Goal: Task Accomplishment & Management: Manage account settings

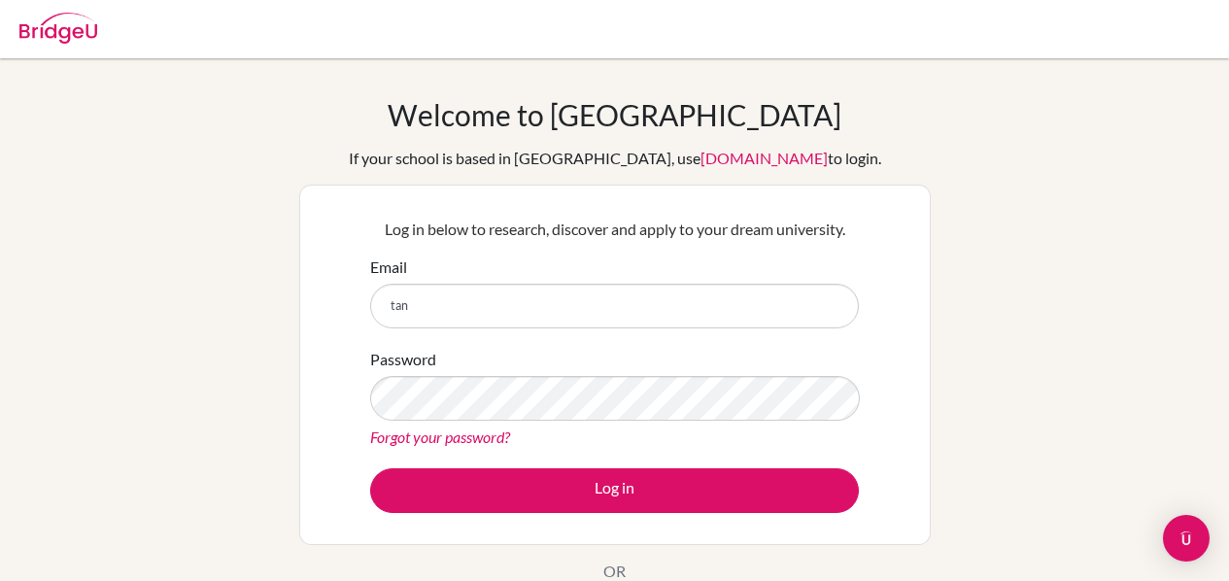
scroll to position [181, 0]
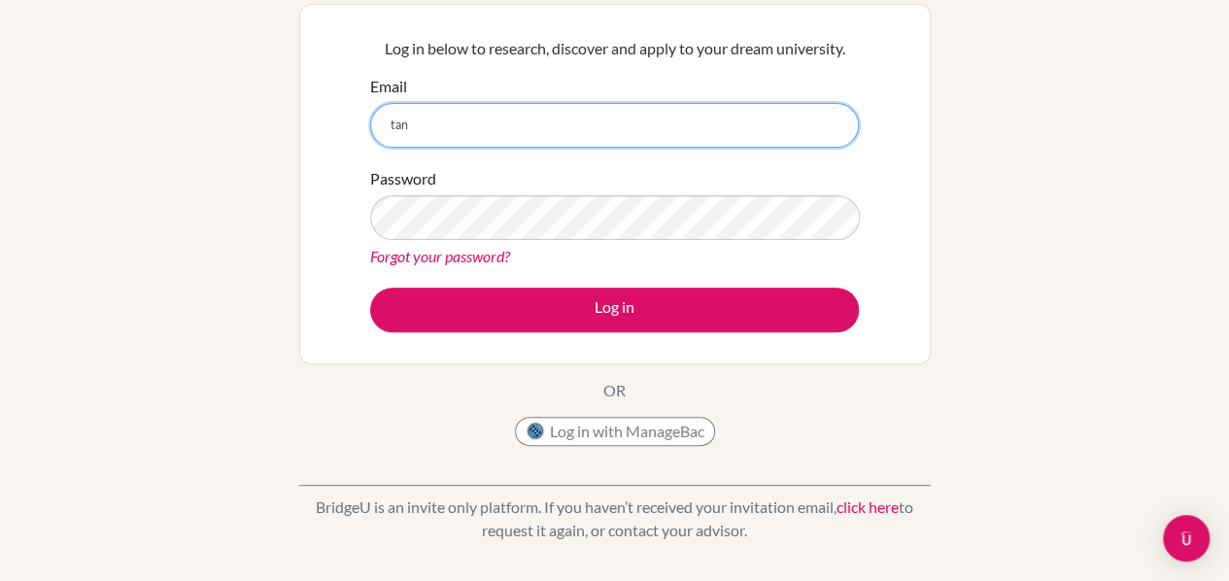
click at [498, 126] on input "tan" at bounding box center [614, 125] width 489 height 45
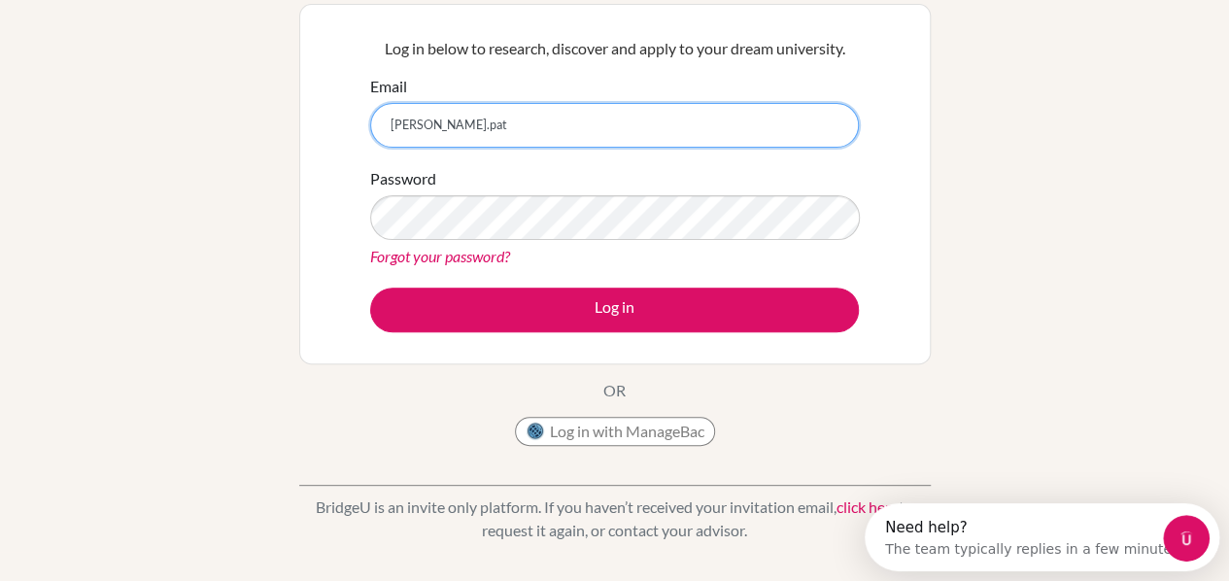
scroll to position [0, 0]
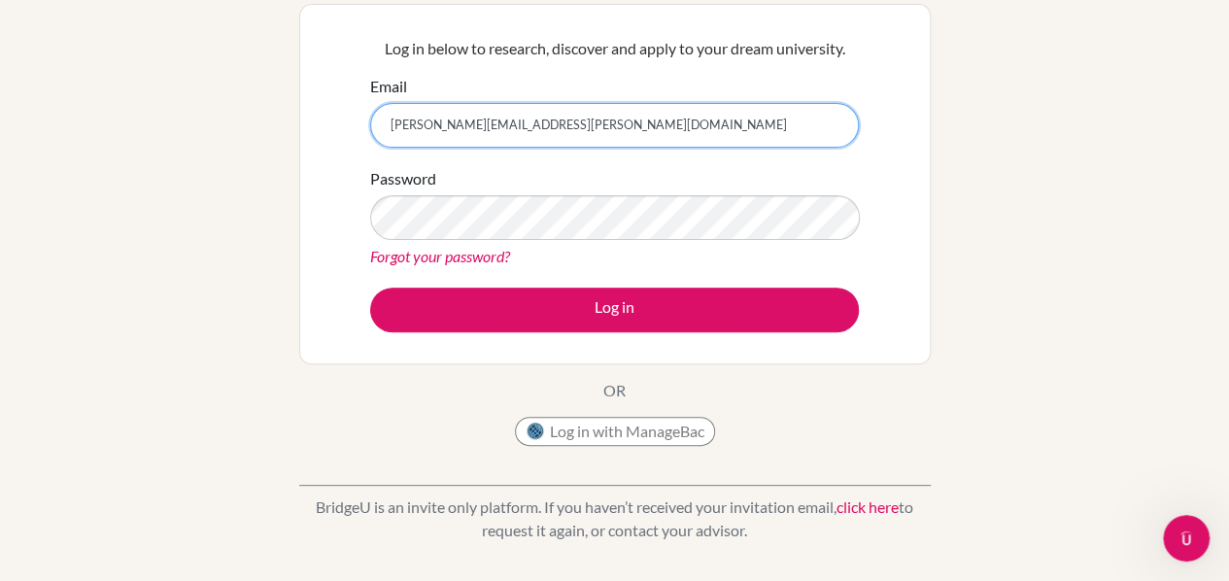
type input "[PERSON_NAME][EMAIL_ADDRESS][PERSON_NAME][DOMAIN_NAME]"
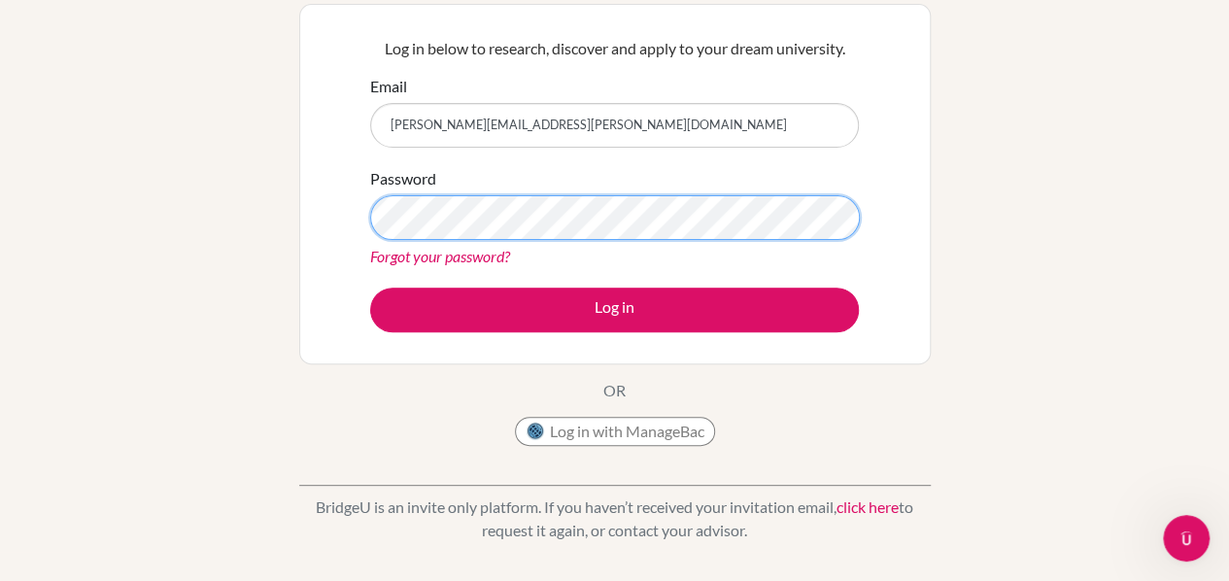
click at [370, 288] on button "Log in" at bounding box center [614, 310] width 489 height 45
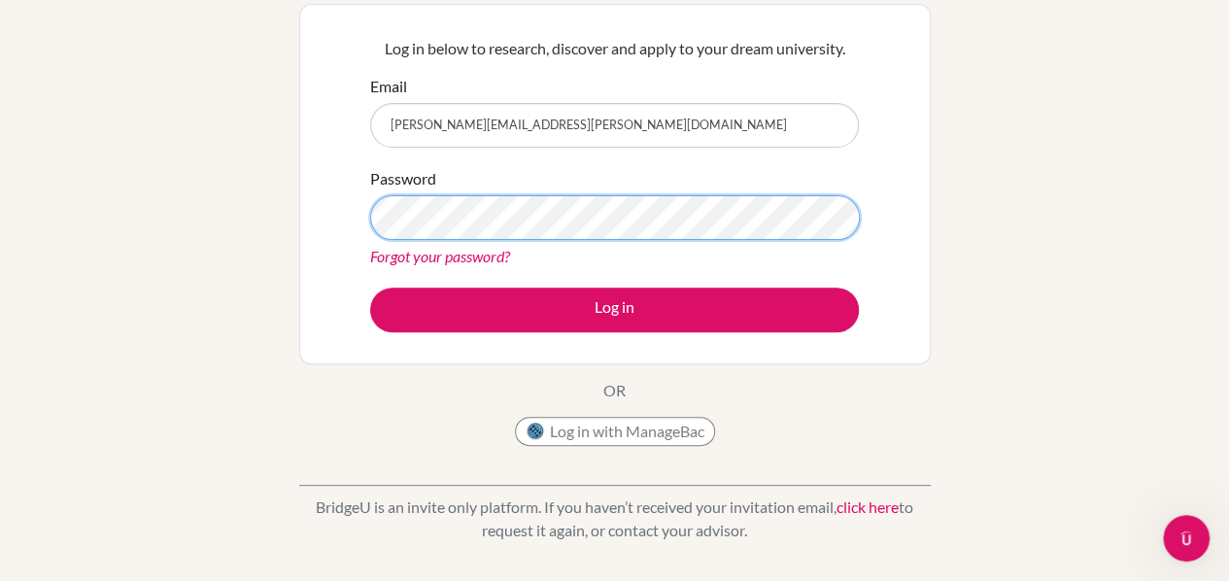
click at [370, 288] on button "Log in" at bounding box center [614, 310] width 489 height 45
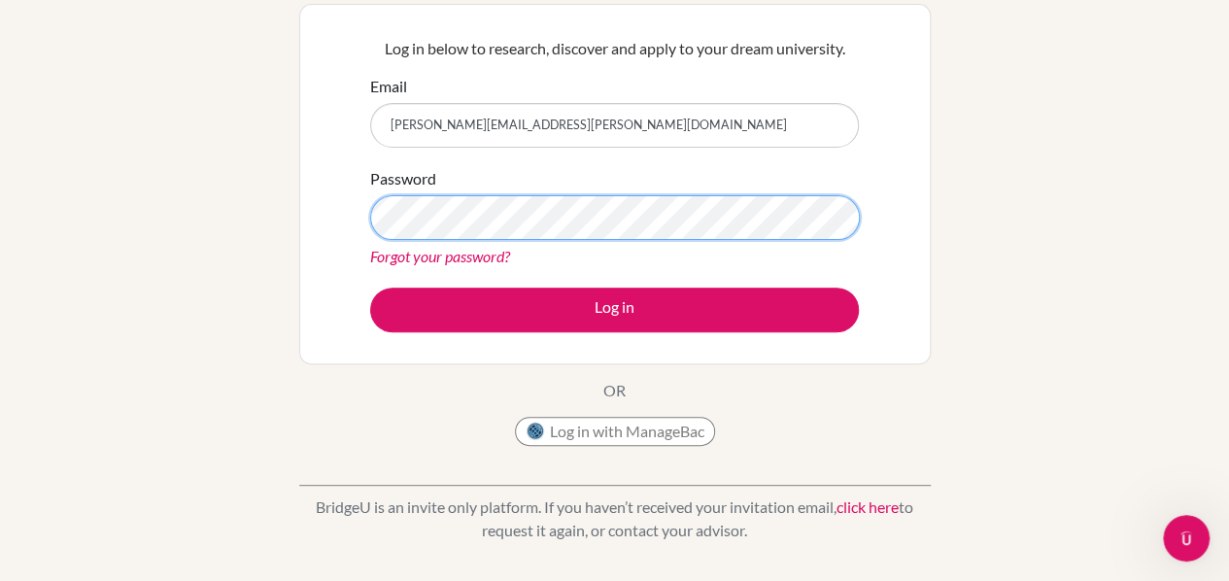
click at [370, 288] on button "Log in" at bounding box center [614, 310] width 489 height 45
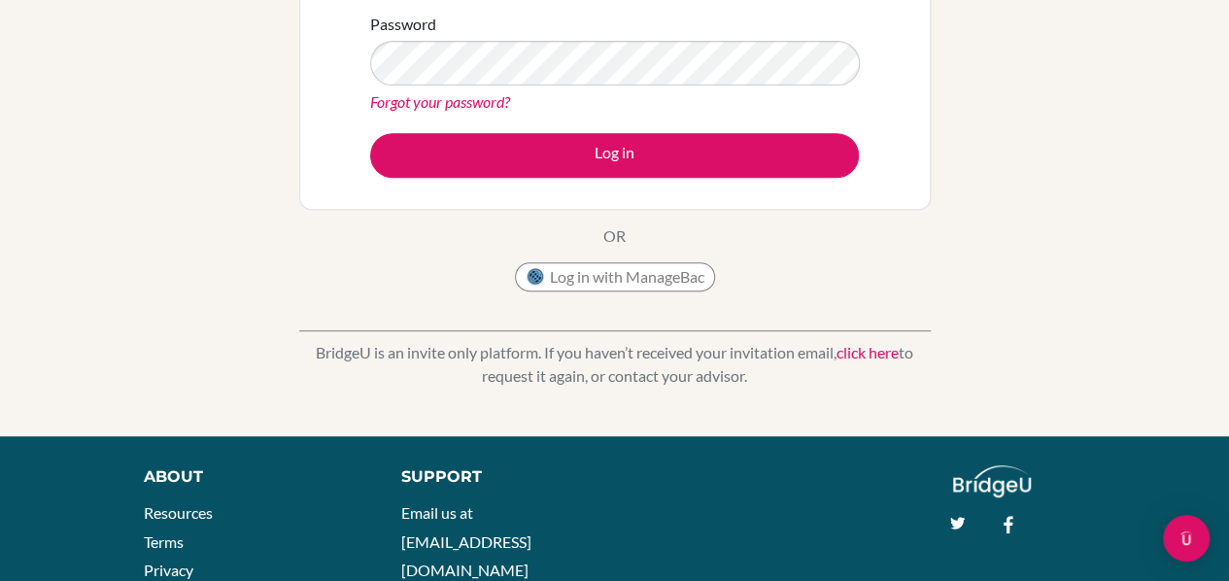
scroll to position [208, 0]
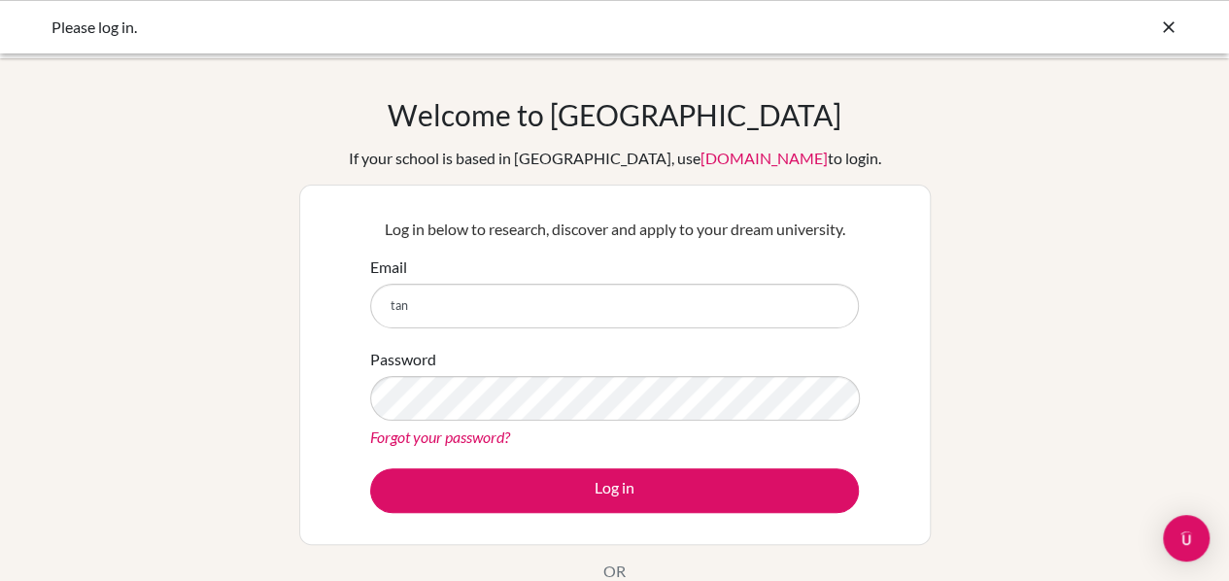
type input "[PERSON_NAME][EMAIL_ADDRESS][PERSON_NAME][DOMAIN_NAME]"
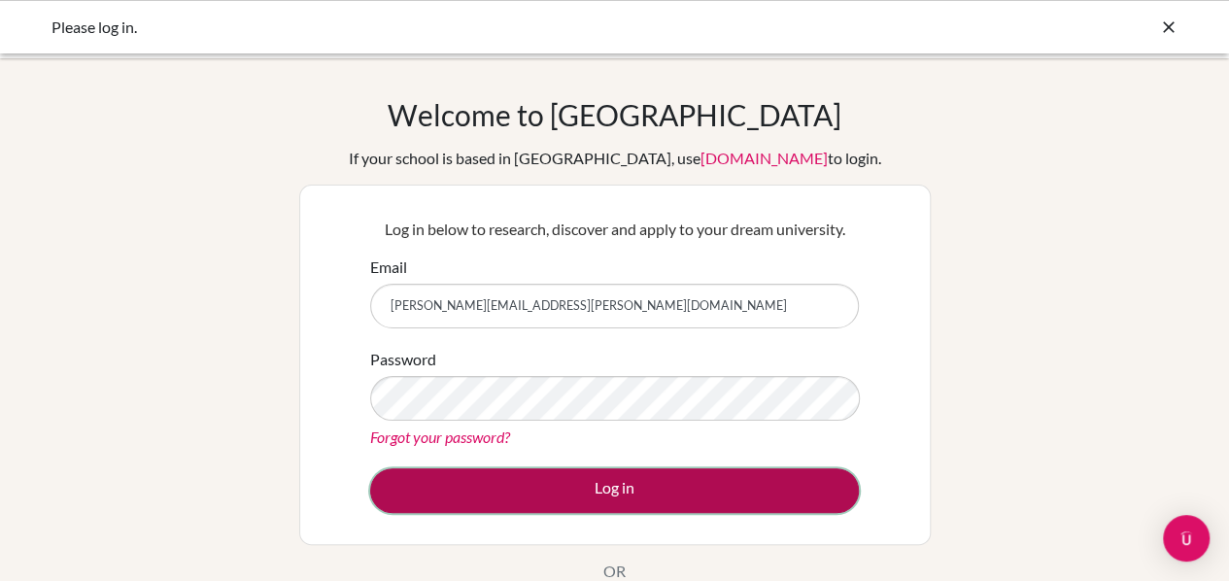
click at [489, 473] on button "Log in" at bounding box center [614, 490] width 489 height 45
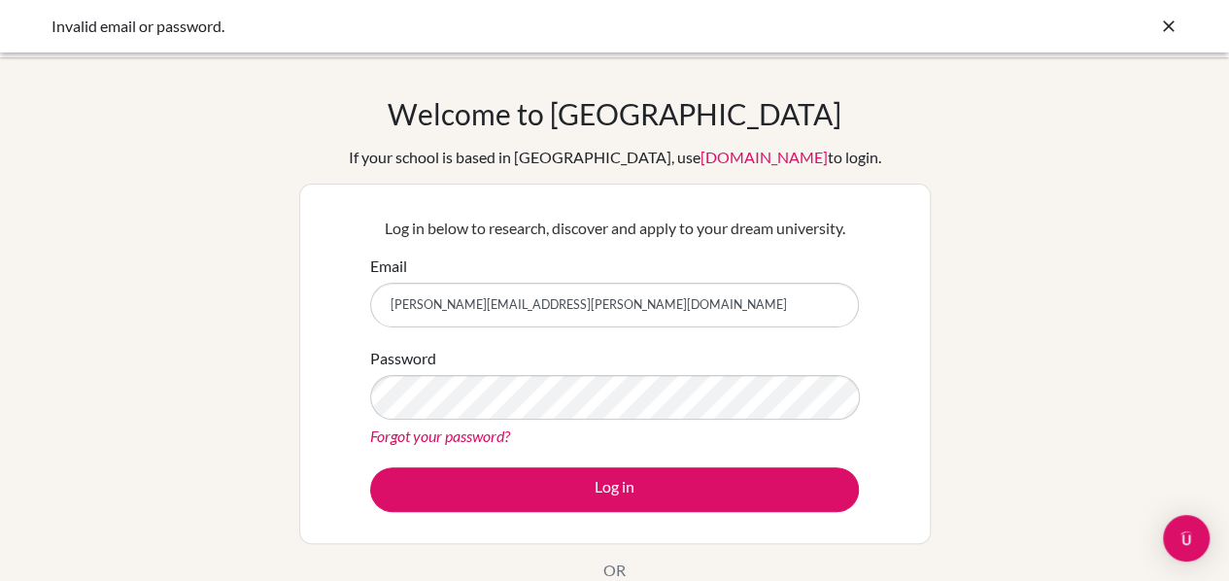
scroll to position [2, 0]
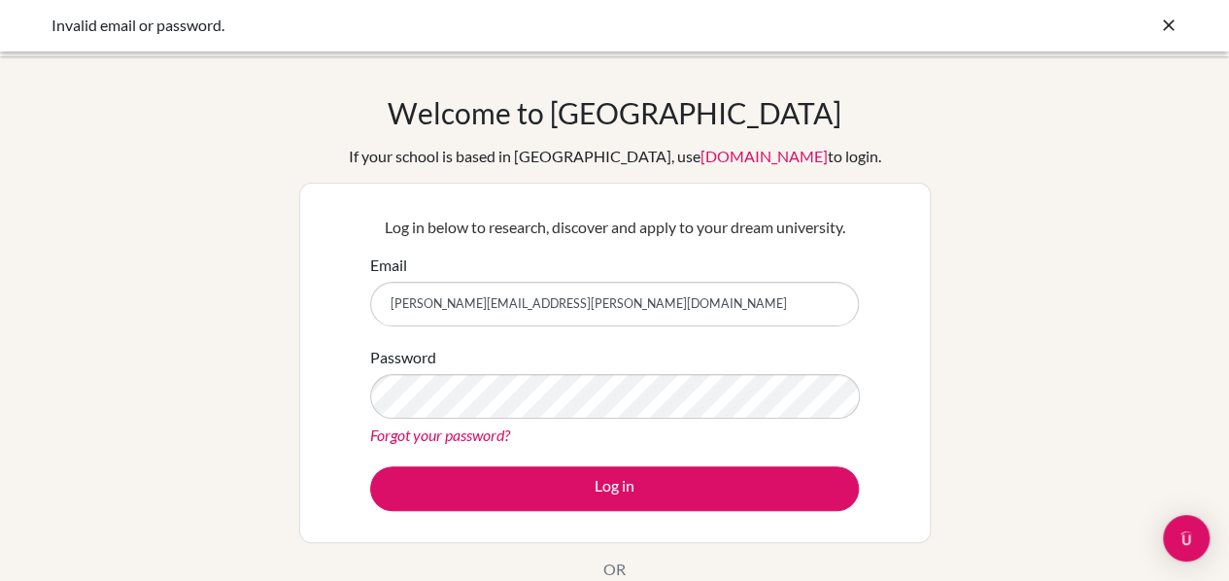
click at [563, 303] on input "[PERSON_NAME][EMAIL_ADDRESS][PERSON_NAME][DOMAIN_NAME]" at bounding box center [614, 304] width 489 height 45
type input "[PERSON_NAME][EMAIL_ADDRESS][PERSON_NAME][DOMAIN_NAME]"
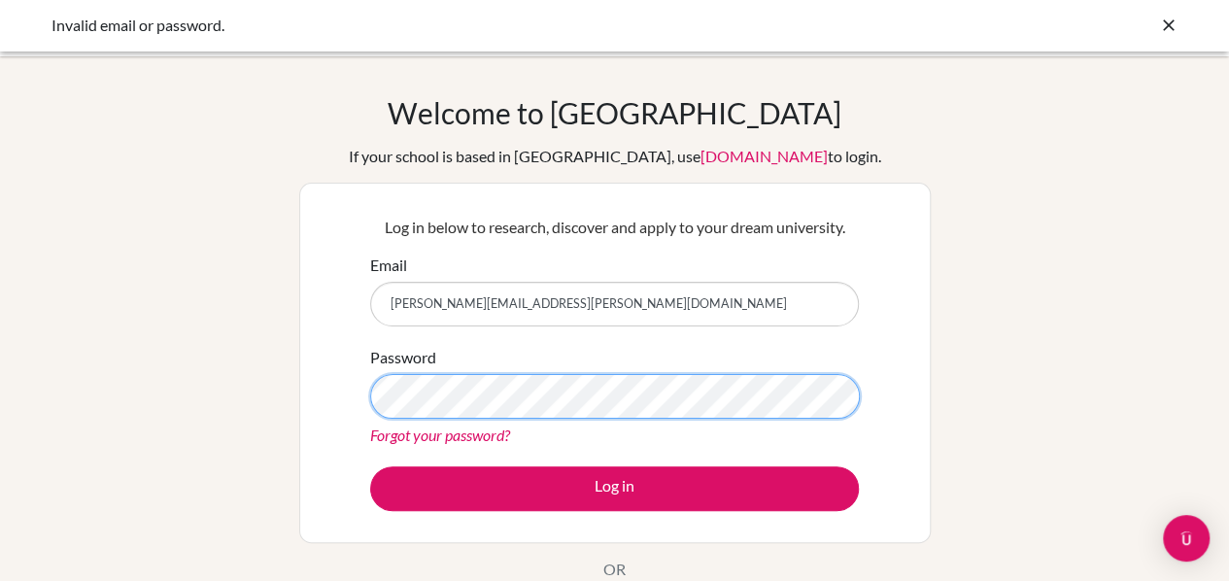
click at [370, 466] on button "Log in" at bounding box center [614, 488] width 489 height 45
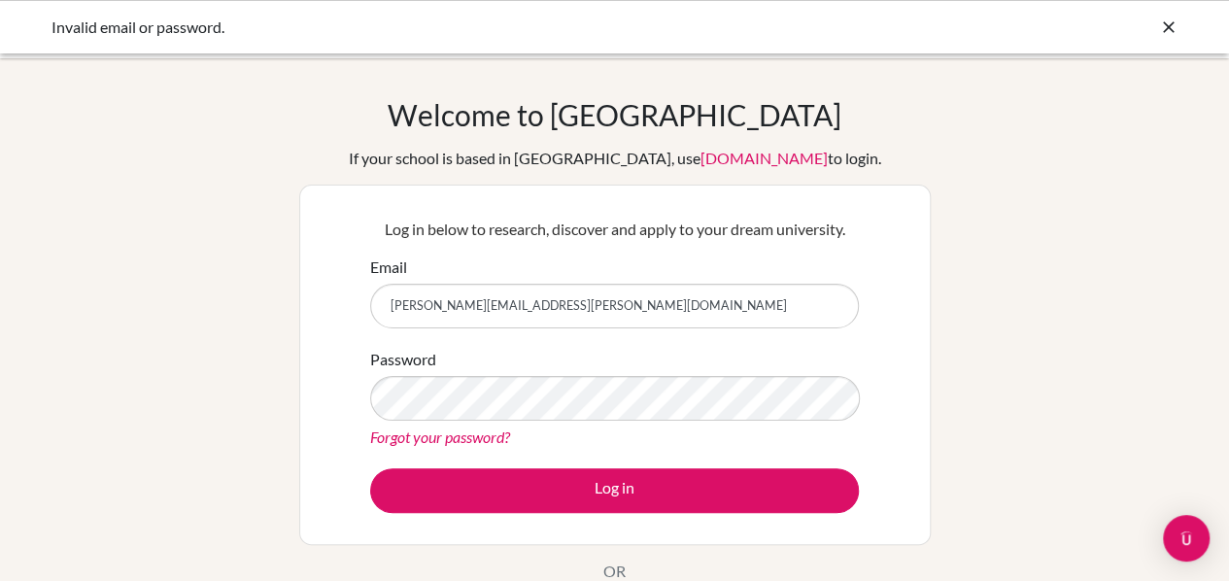
click at [494, 432] on link "Forgot your password?" at bounding box center [440, 437] width 140 height 18
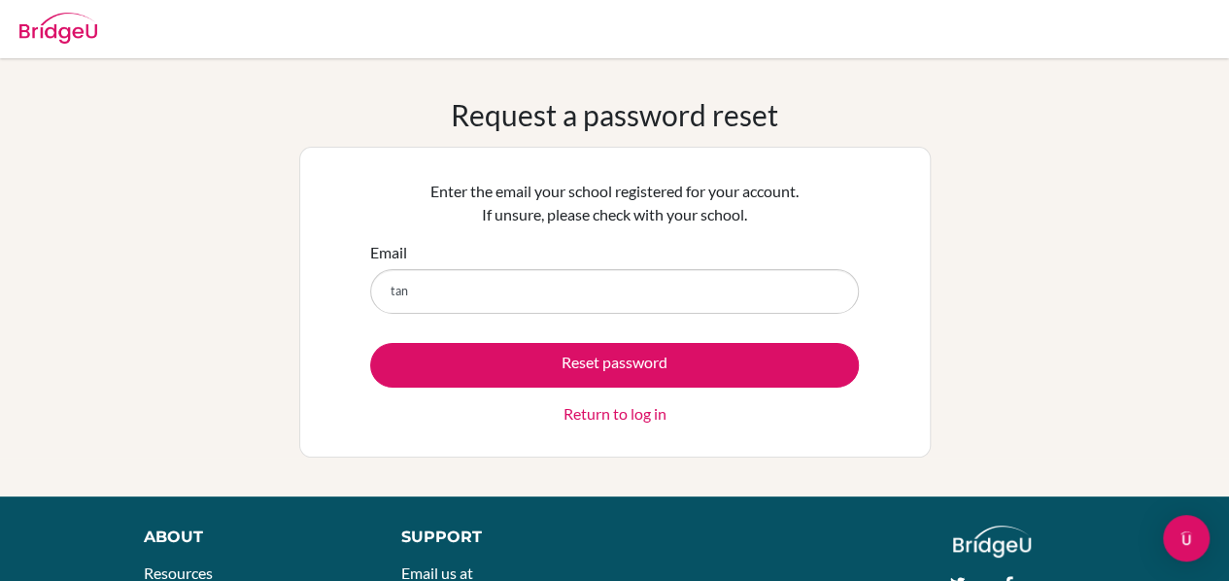
type input "[PERSON_NAME][EMAIL_ADDRESS][PERSON_NAME][DOMAIN_NAME]"
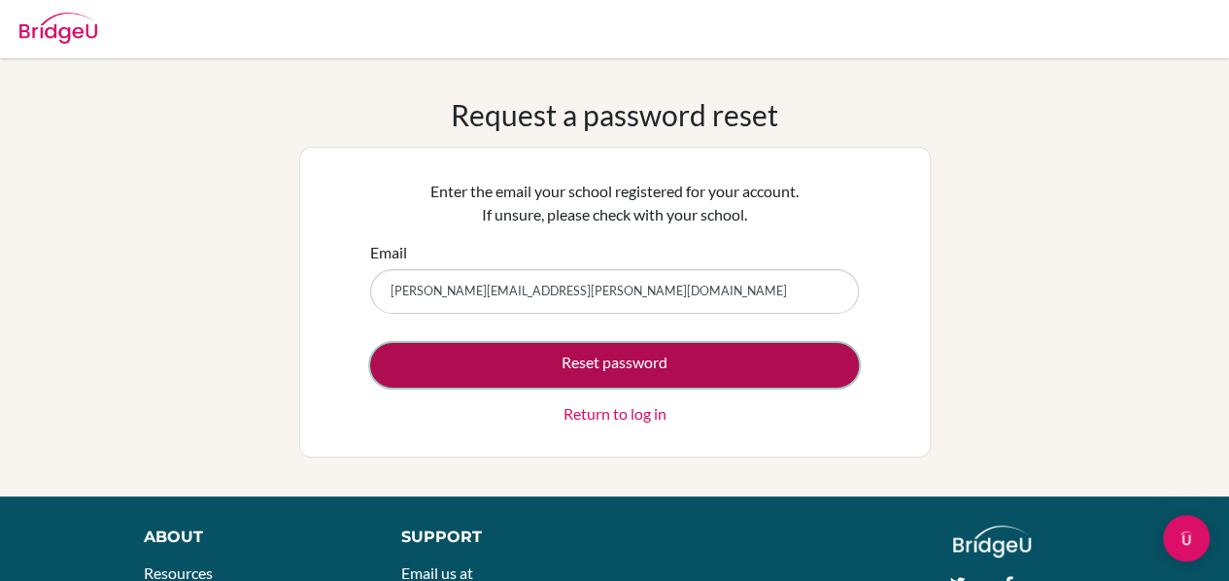
click at [535, 374] on button "Reset password" at bounding box center [614, 365] width 489 height 45
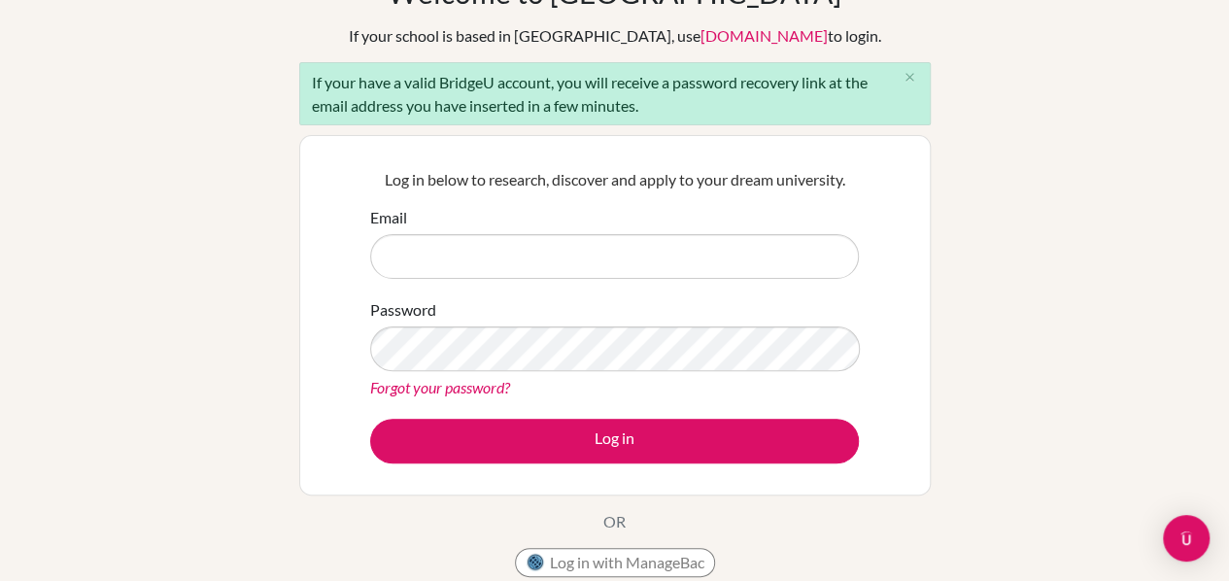
scroll to position [123, 0]
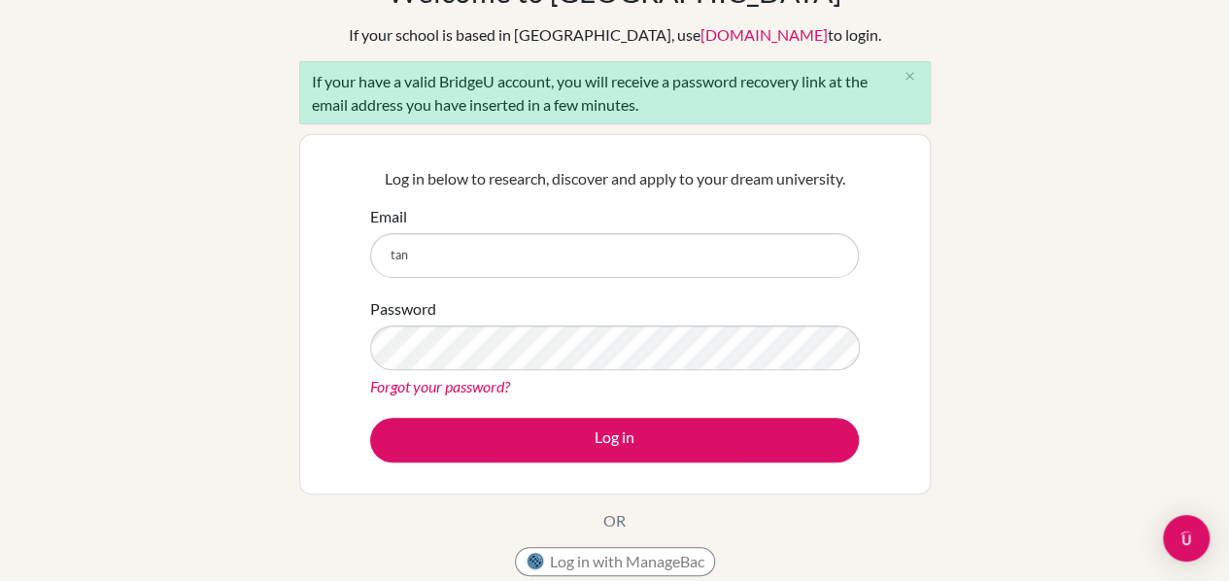
type input "[PERSON_NAME][EMAIL_ADDRESS][PERSON_NAME][DOMAIN_NAME]"
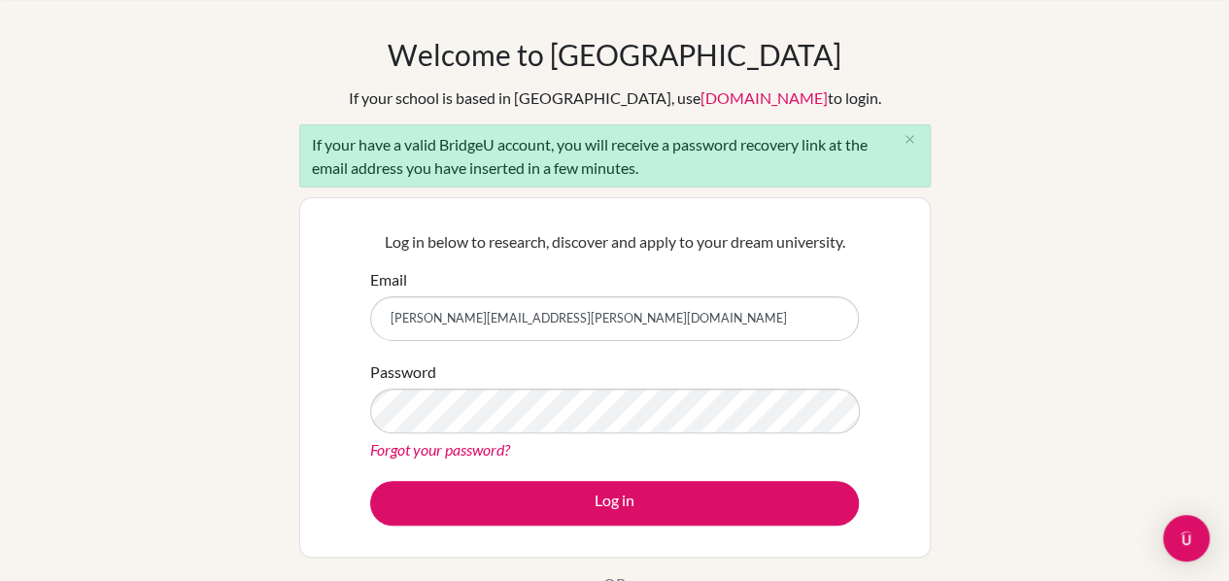
scroll to position [59, 0]
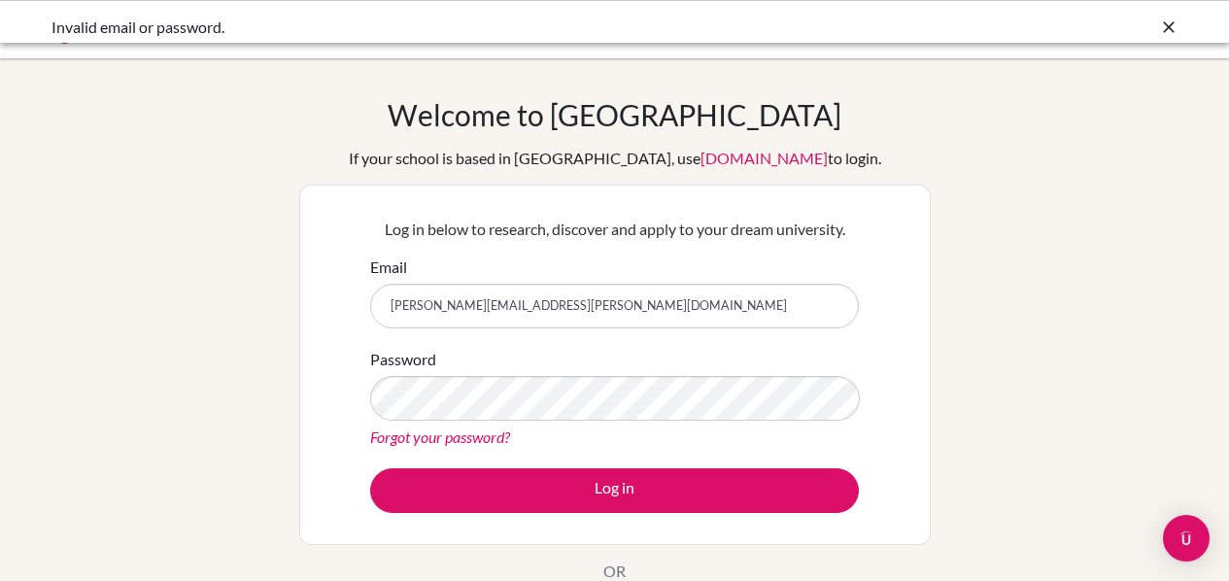
scroll to position [2, 0]
